Goal: Task Accomplishment & Management: Manage account settings

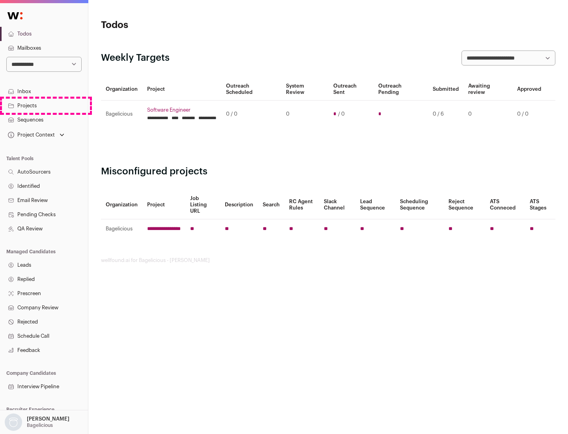
click at [44, 105] on link "Projects" at bounding box center [44, 106] width 88 height 14
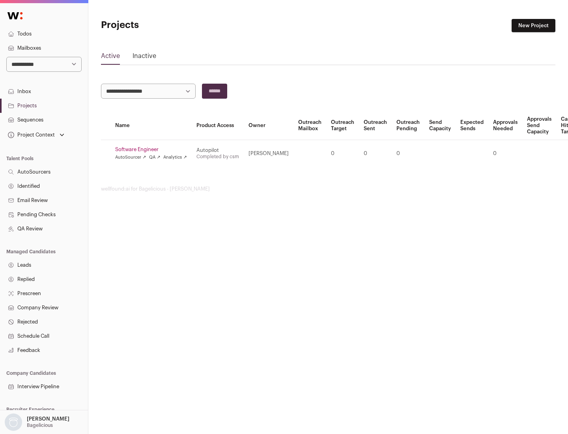
click at [153, 150] on link "Software Engineer" at bounding box center [151, 149] width 72 height 6
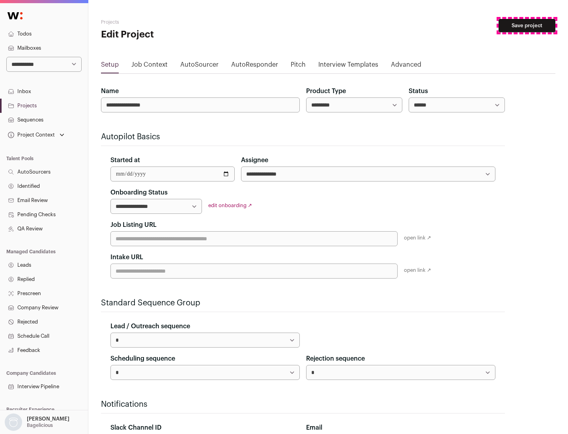
click at [527, 26] on button "Save project" at bounding box center [527, 25] width 57 height 13
